Goal: Information Seeking & Learning: Learn about a topic

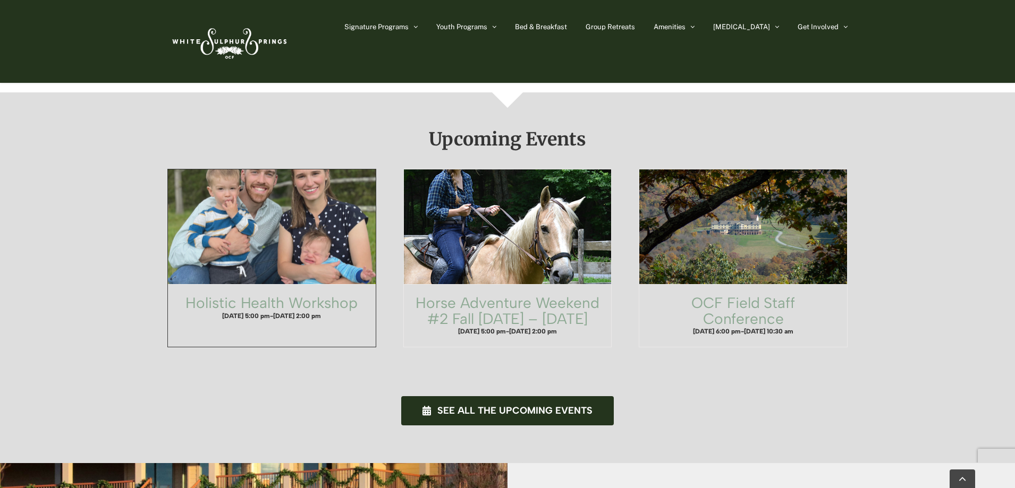
scroll to position [532, 0]
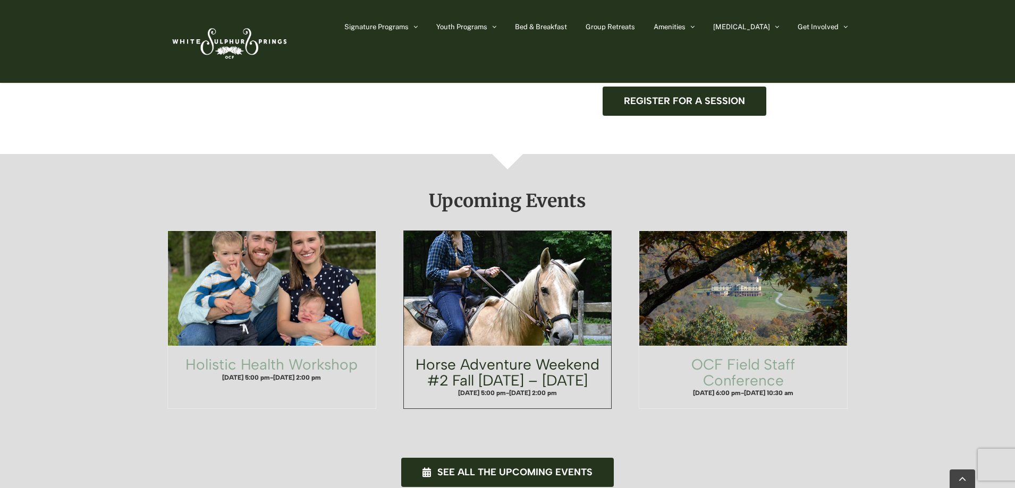
click at [521, 356] on link "Horse Adventure Weekend #2 Fall Friday – Sunday" at bounding box center [508, 373] width 184 height 34
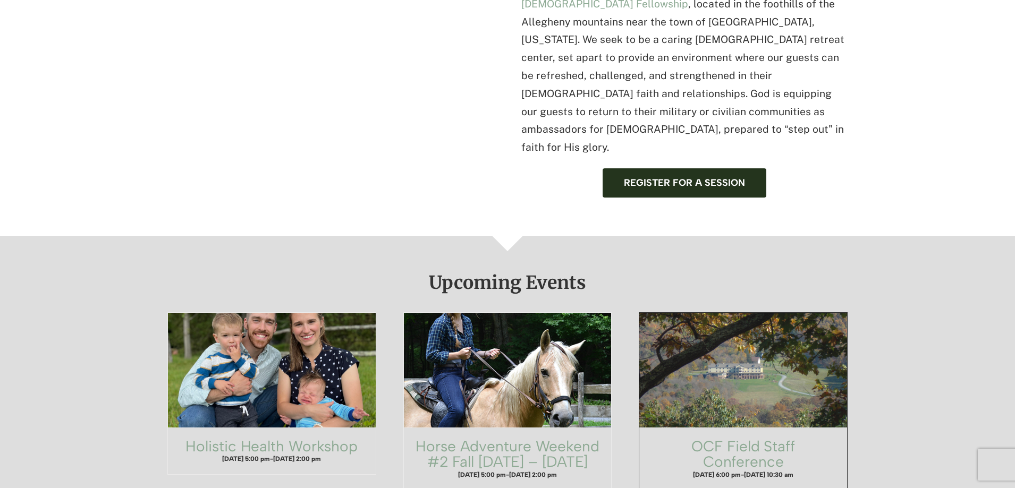
scroll to position [532, 0]
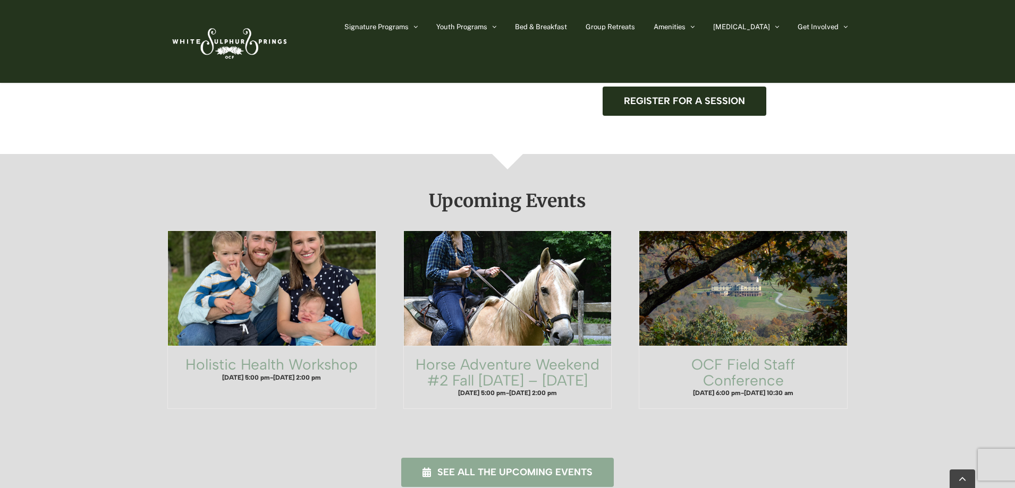
click at [544, 467] on span "See all the upcoming events" at bounding box center [514, 472] width 155 height 11
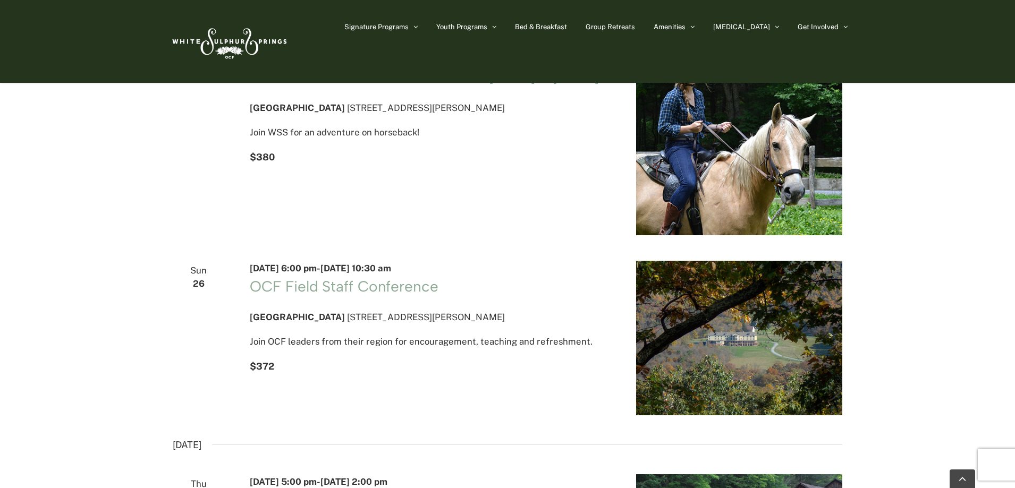
scroll to position [213, 0]
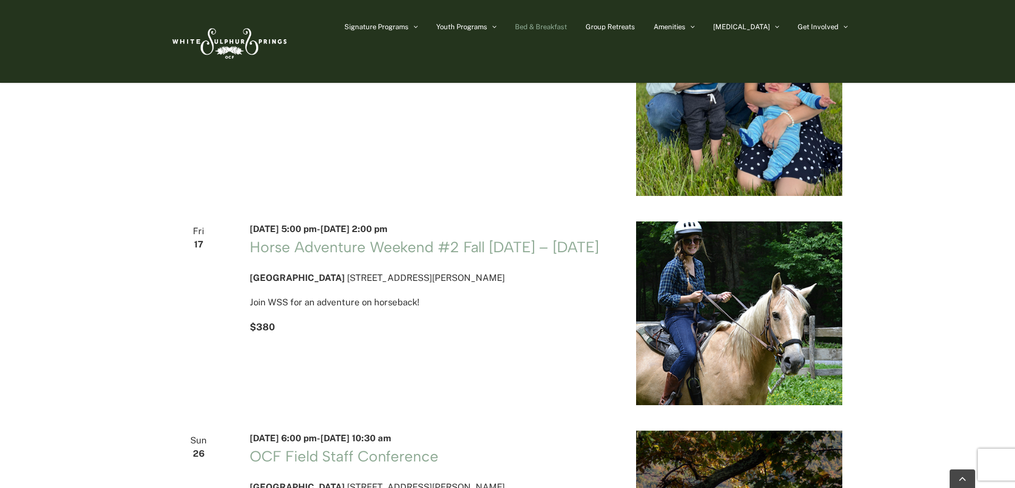
click at [567, 26] on span "Bed & Breakfast" at bounding box center [541, 26] width 52 height 7
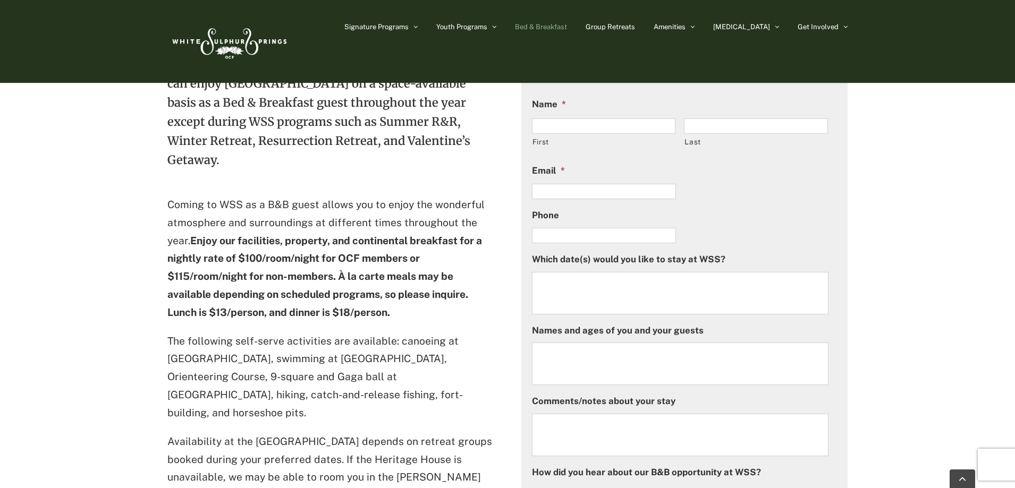
scroll to position [478, 0]
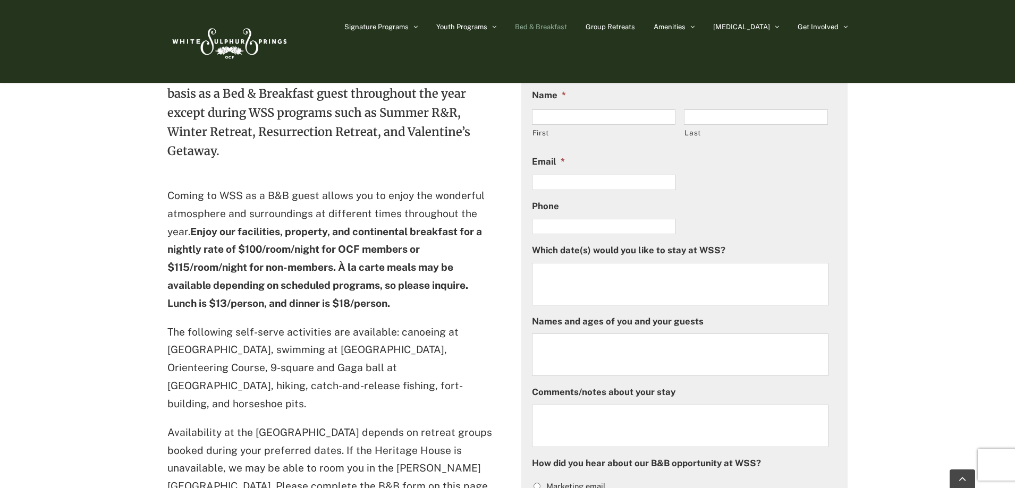
click at [226, 367] on p "The following self-serve activities are available: canoeing at [GEOGRAPHIC_DATA…" at bounding box center [330, 369] width 327 height 90
click at [226, 367] on p "The following self-serve activities are available: canoeing at Shawnee Lake, sw…" at bounding box center [330, 369] width 327 height 90
click at [232, 378] on div "White Sulphur Springs is a home away from home for many. You don’t have to wait…" at bounding box center [330, 256] width 327 height 536
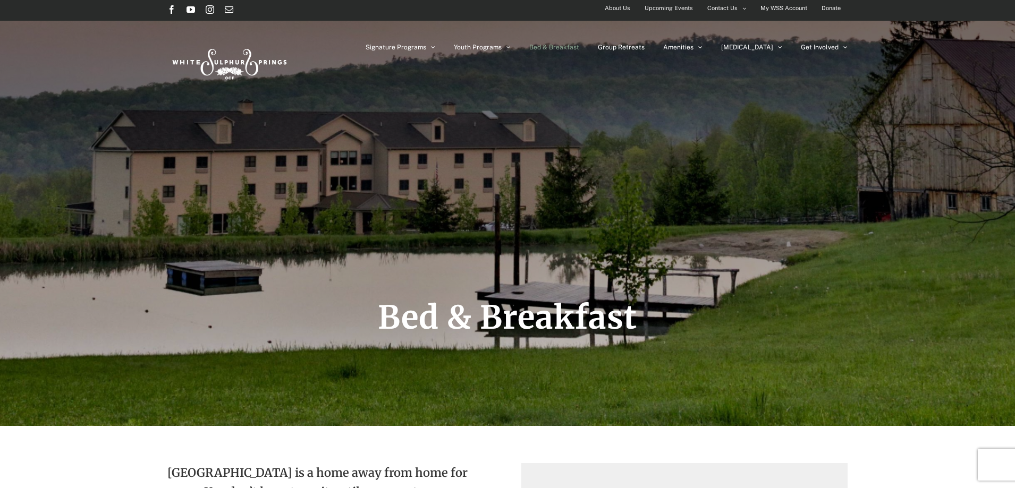
scroll to position [0, 0]
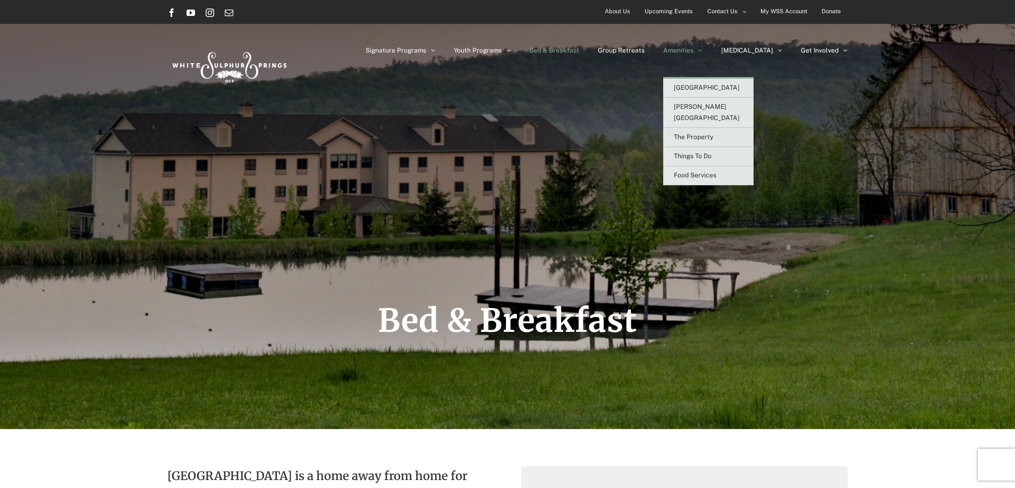
click at [694, 48] on span "Amenities" at bounding box center [678, 50] width 30 height 6
